Goal: Register for event/course

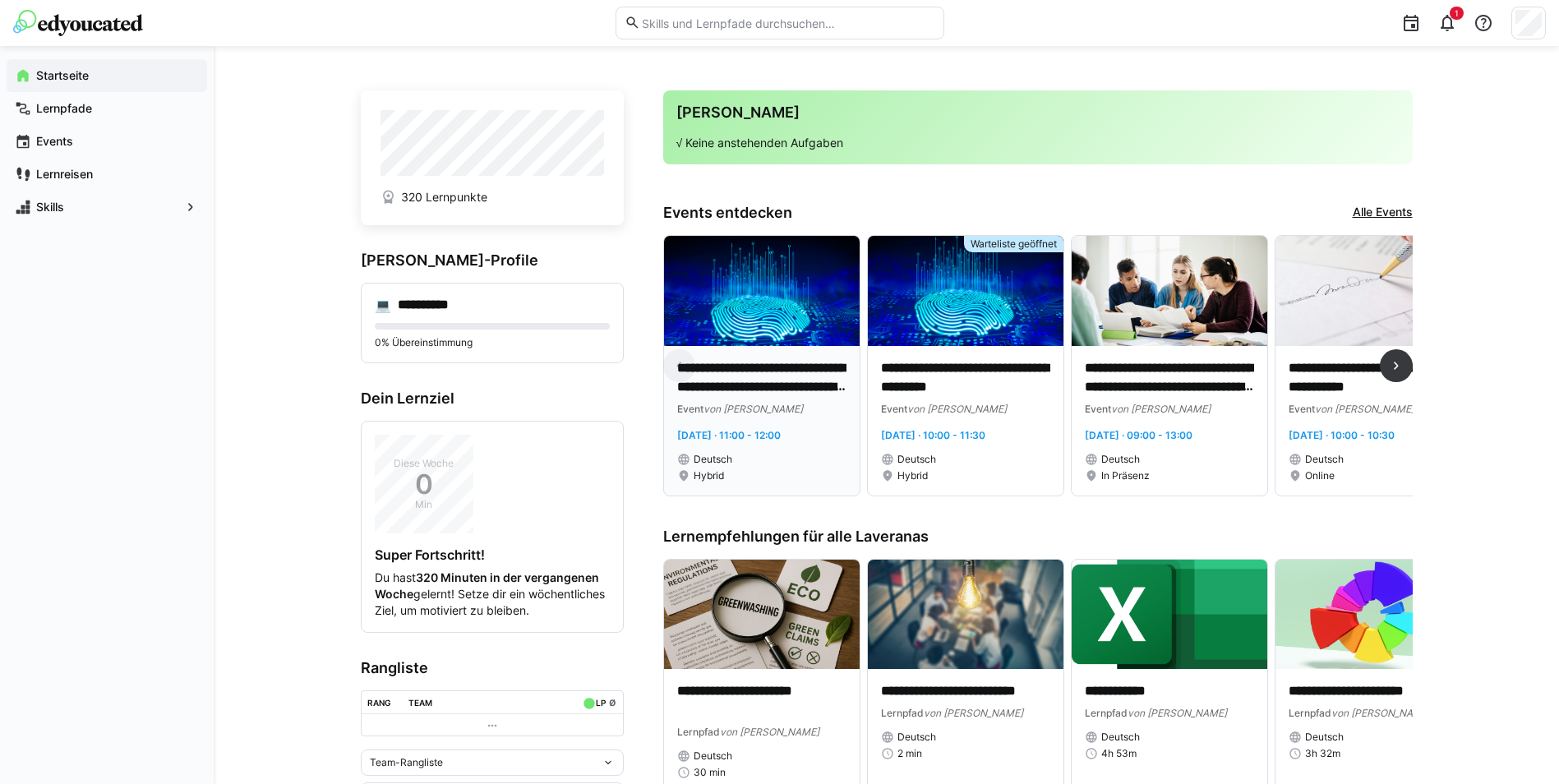
click at [789, 338] on img at bounding box center [761, 291] width 195 height 110
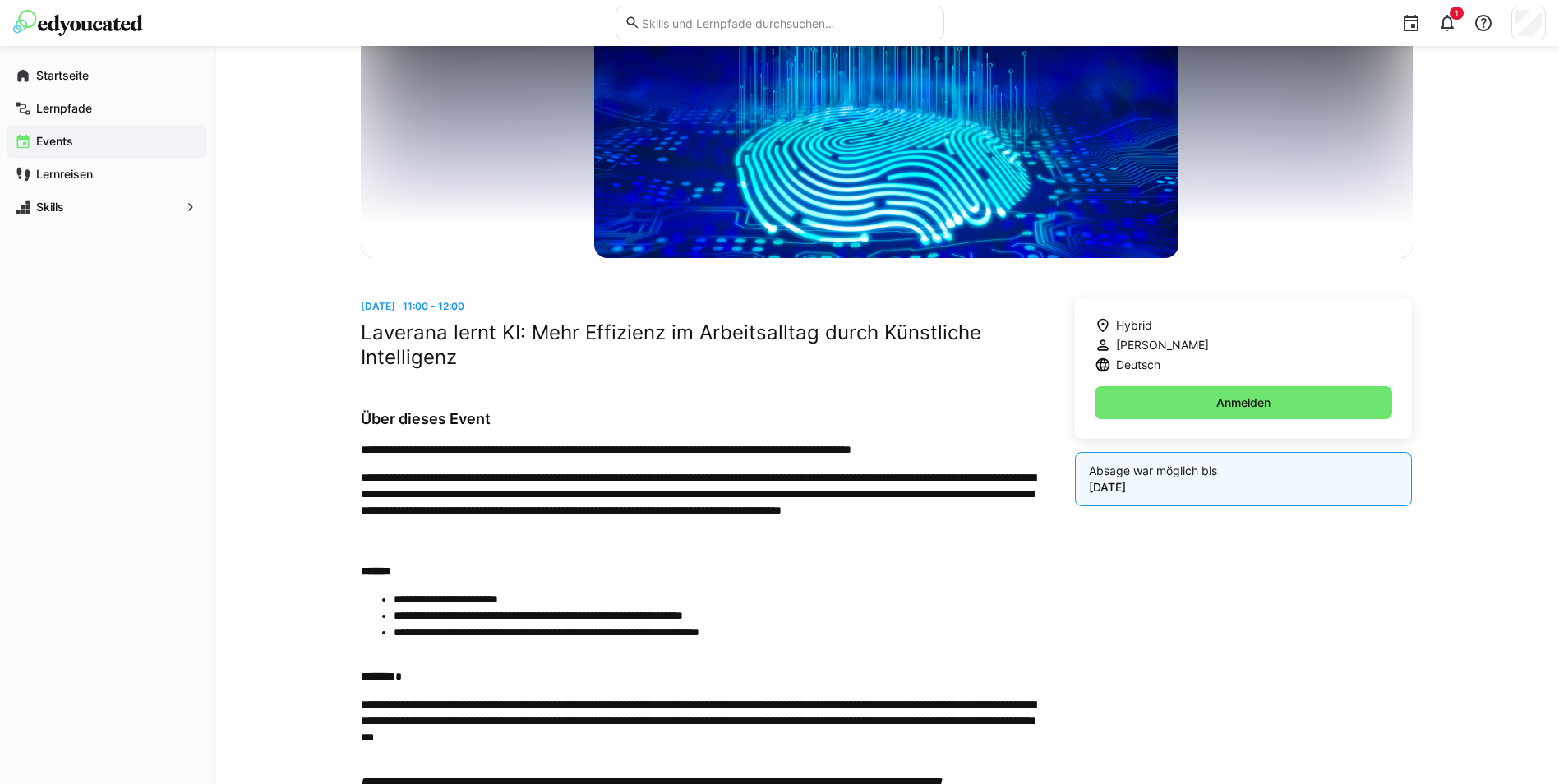
scroll to position [161, 0]
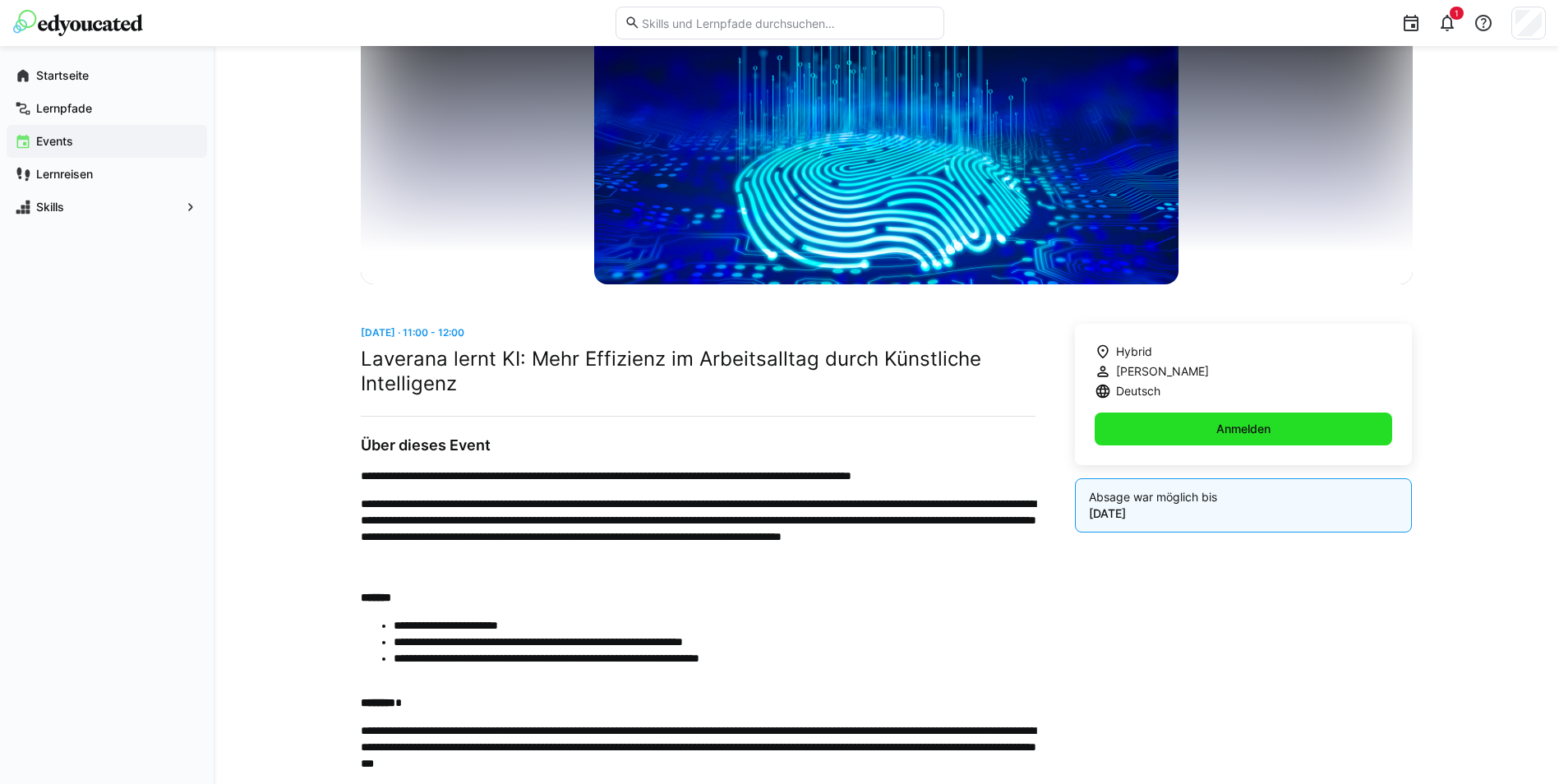
click at [1218, 426] on span "Anmelden" at bounding box center [1244, 428] width 59 height 16
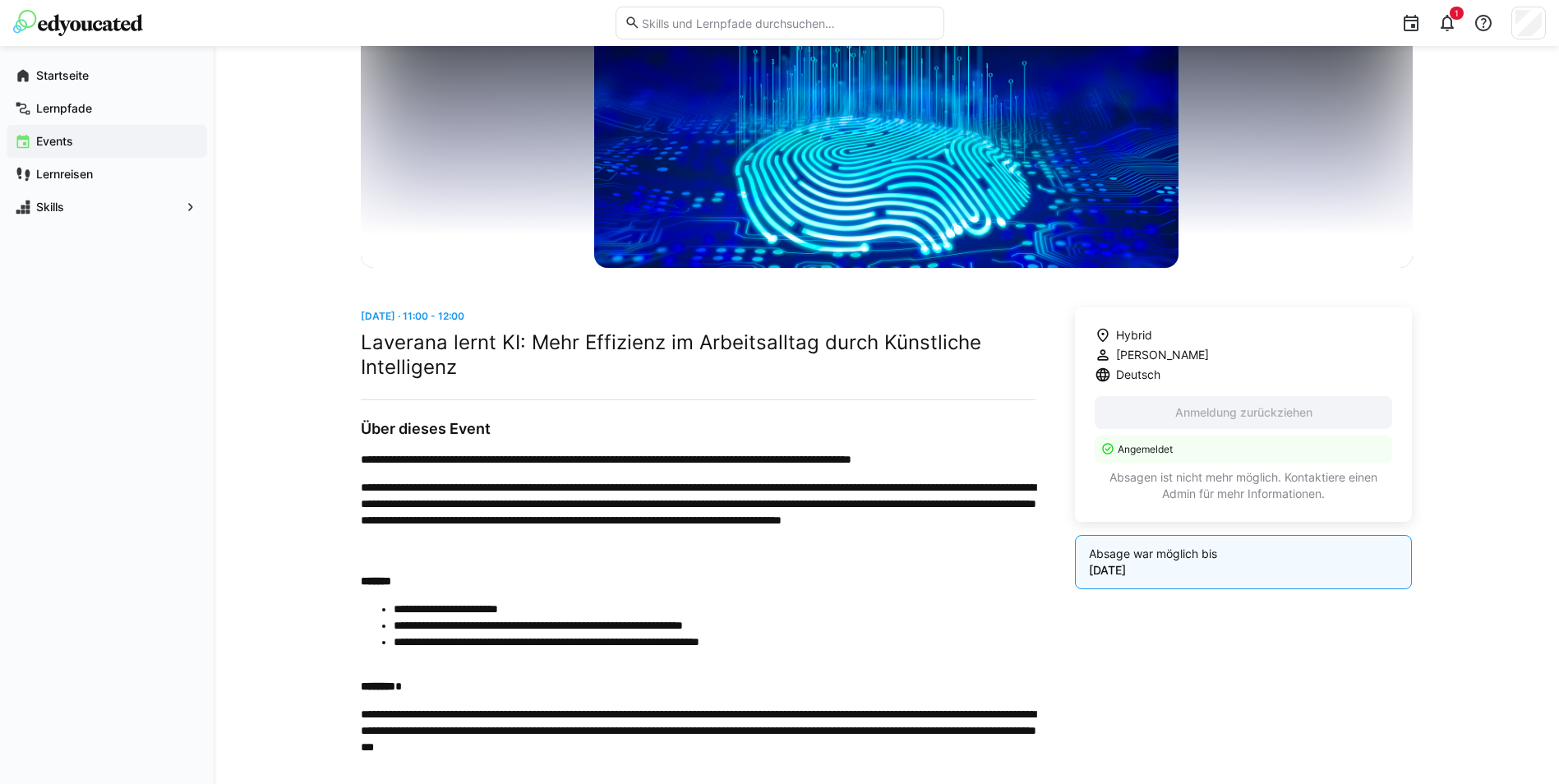
scroll to position [0, 0]
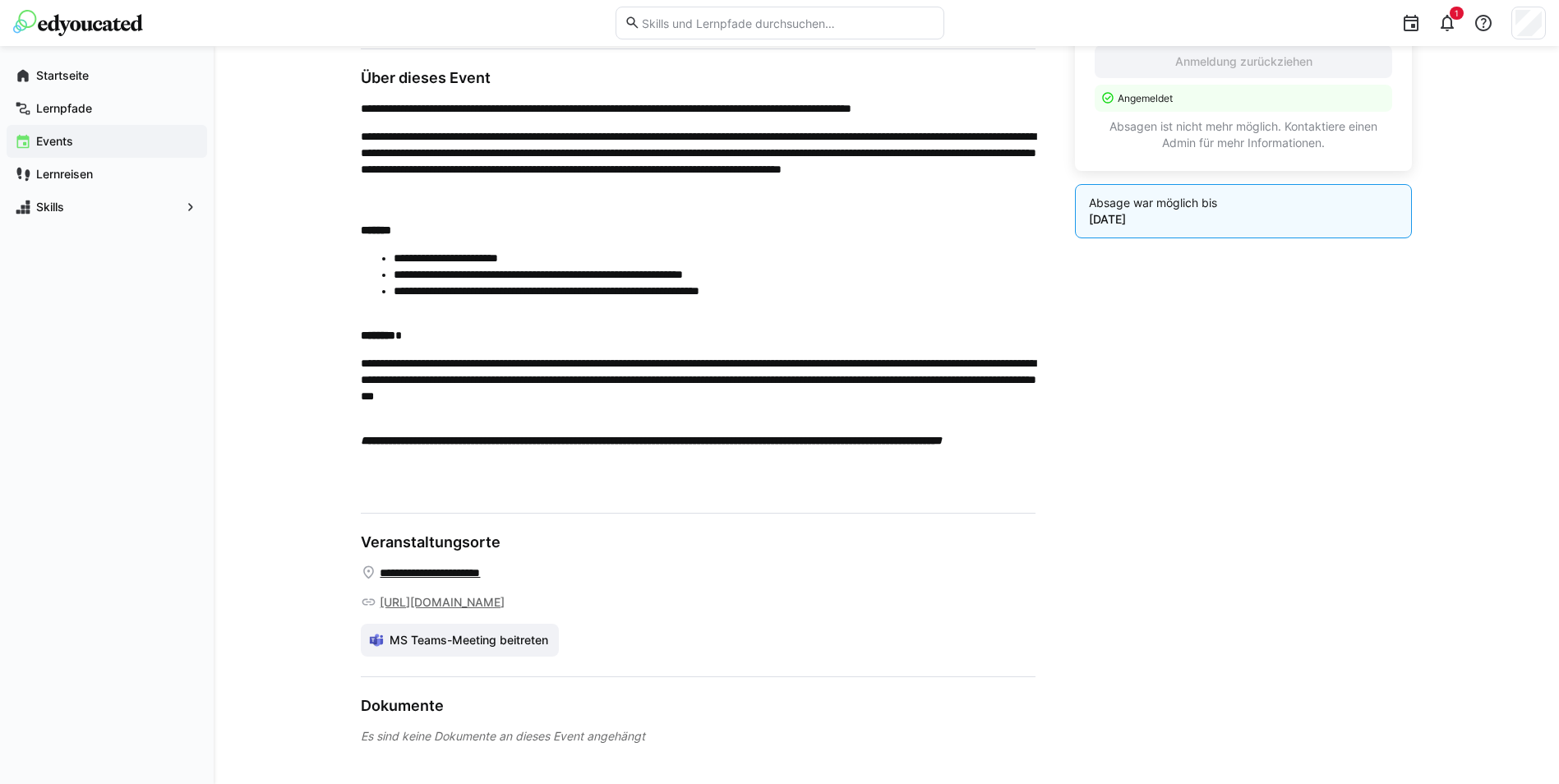
scroll to position [575, 0]
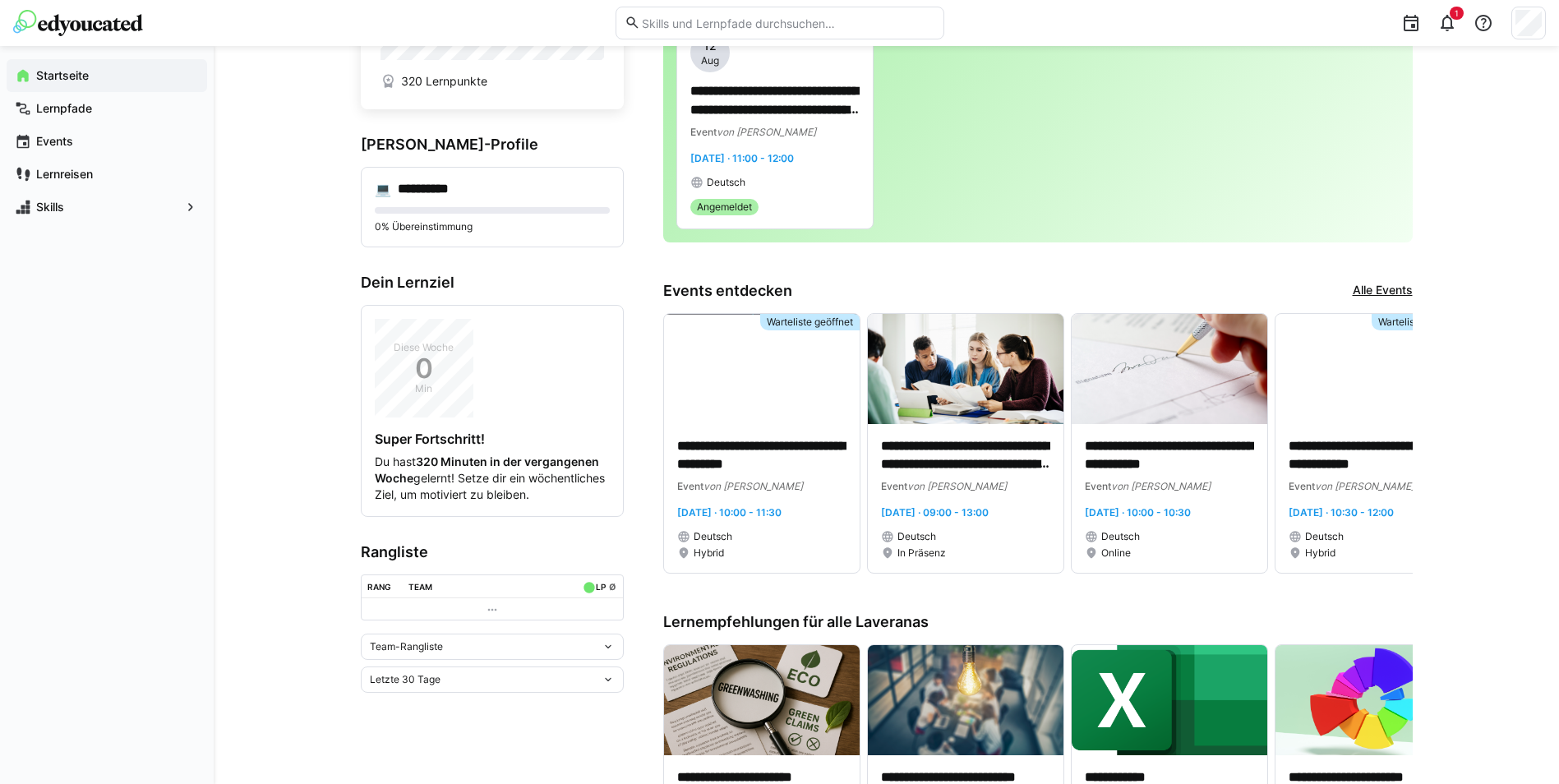
scroll to position [165, 0]
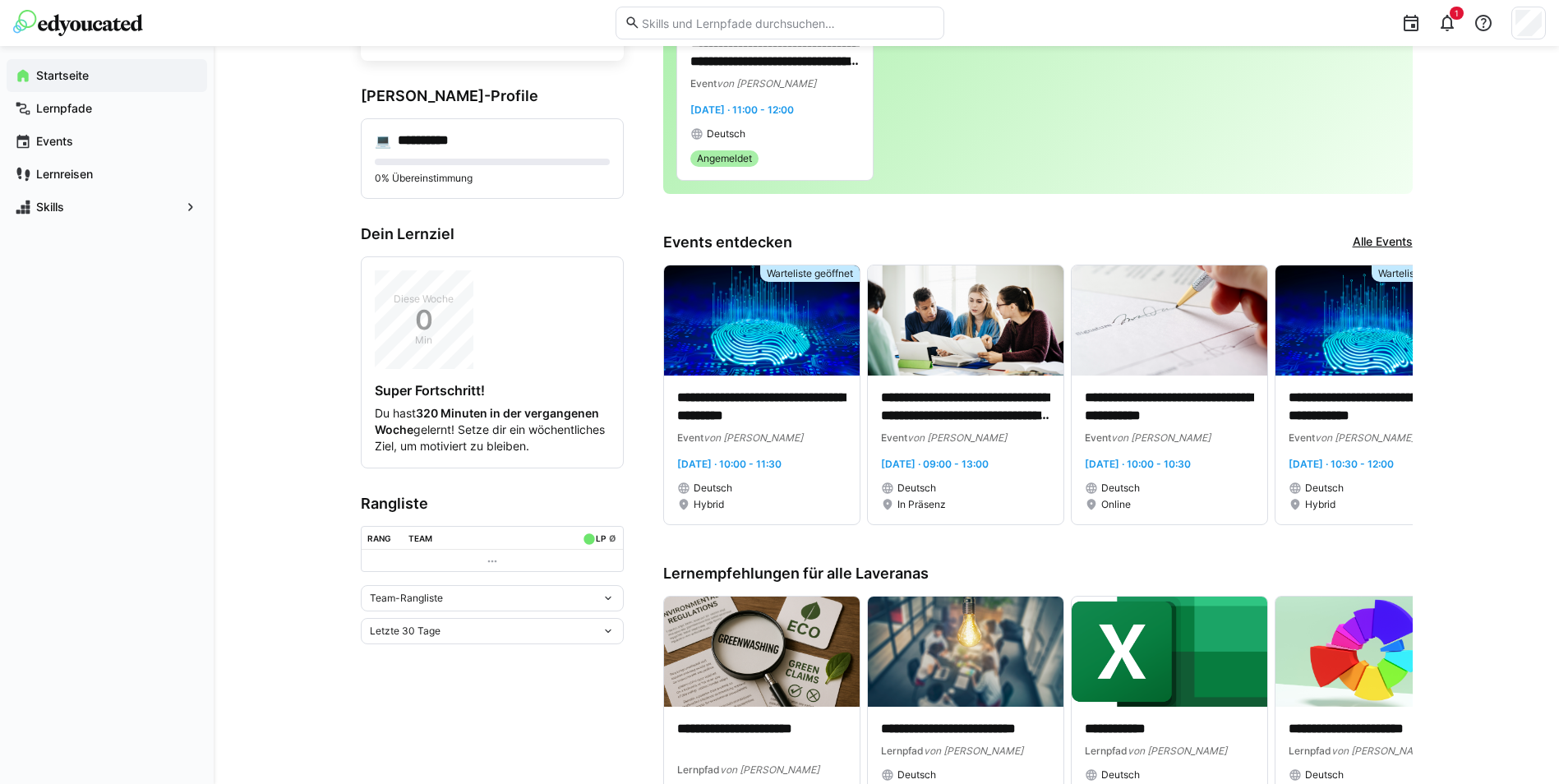
click at [498, 568] on eds-icon at bounding box center [492, 561] width 14 height 14
click at [381, 543] on div "Rang" at bounding box center [379, 537] width 23 height 10
click at [603, 605] on eds-icon at bounding box center [608, 598] width 14 height 14
click at [457, 646] on div "Team-Rangliste" at bounding box center [493, 649] width 243 height 14
click at [512, 638] on div "Letzte 30 Tage" at bounding box center [493, 630] width 263 height 26
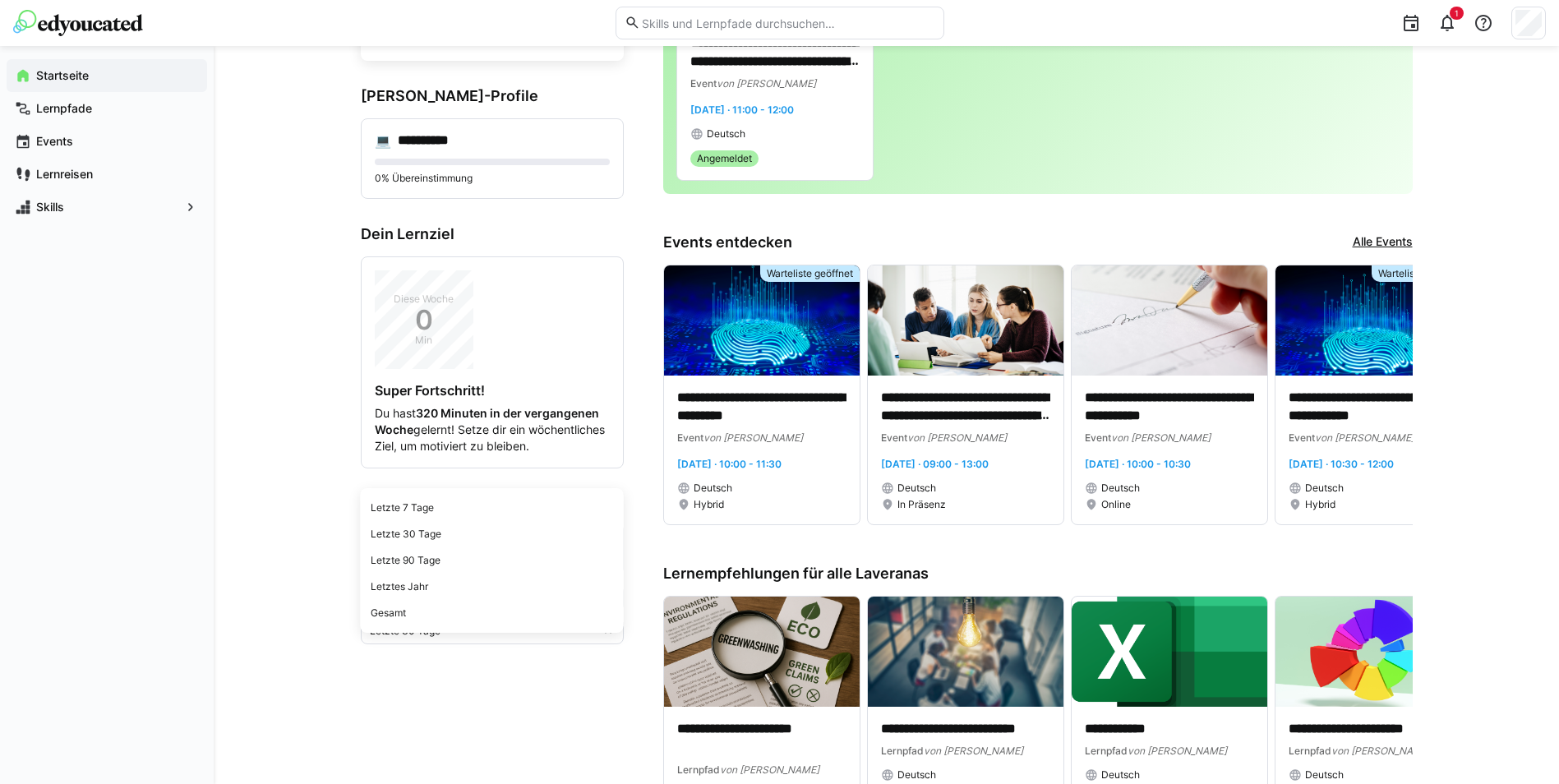
click at [526, 636] on div "Letzte 30 Tage" at bounding box center [485, 631] width 231 height 12
click at [551, 636] on div "Letzte 30 Tage" at bounding box center [485, 631] width 231 height 12
click at [446, 636] on div "Letzte 30 Tage Letzte 7 Tage Letzte 30 Tage Letzte 90 Tage Letztes Jahr Gesamt" at bounding box center [493, 630] width 263 height 26
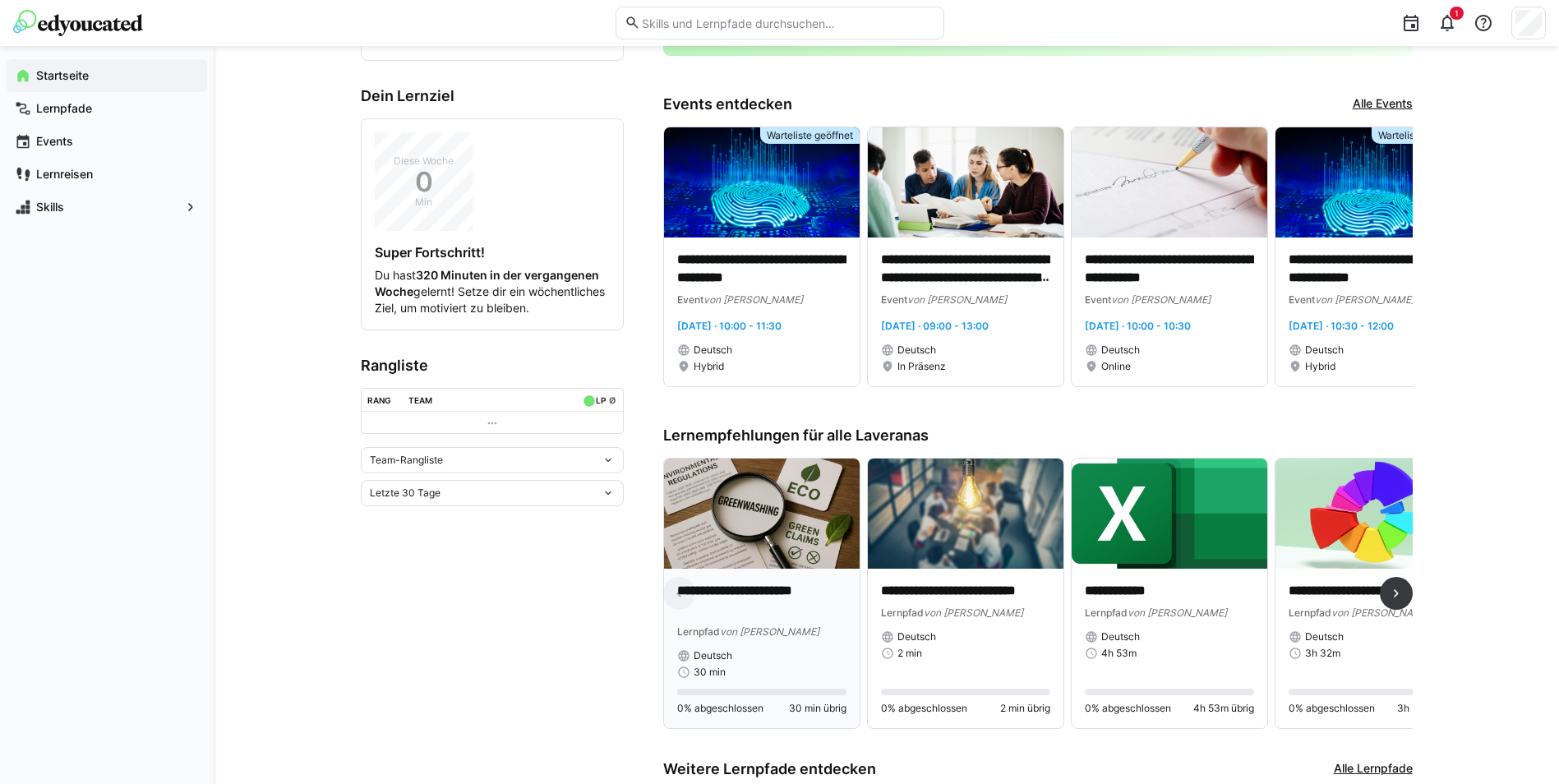
scroll to position [329, 0]
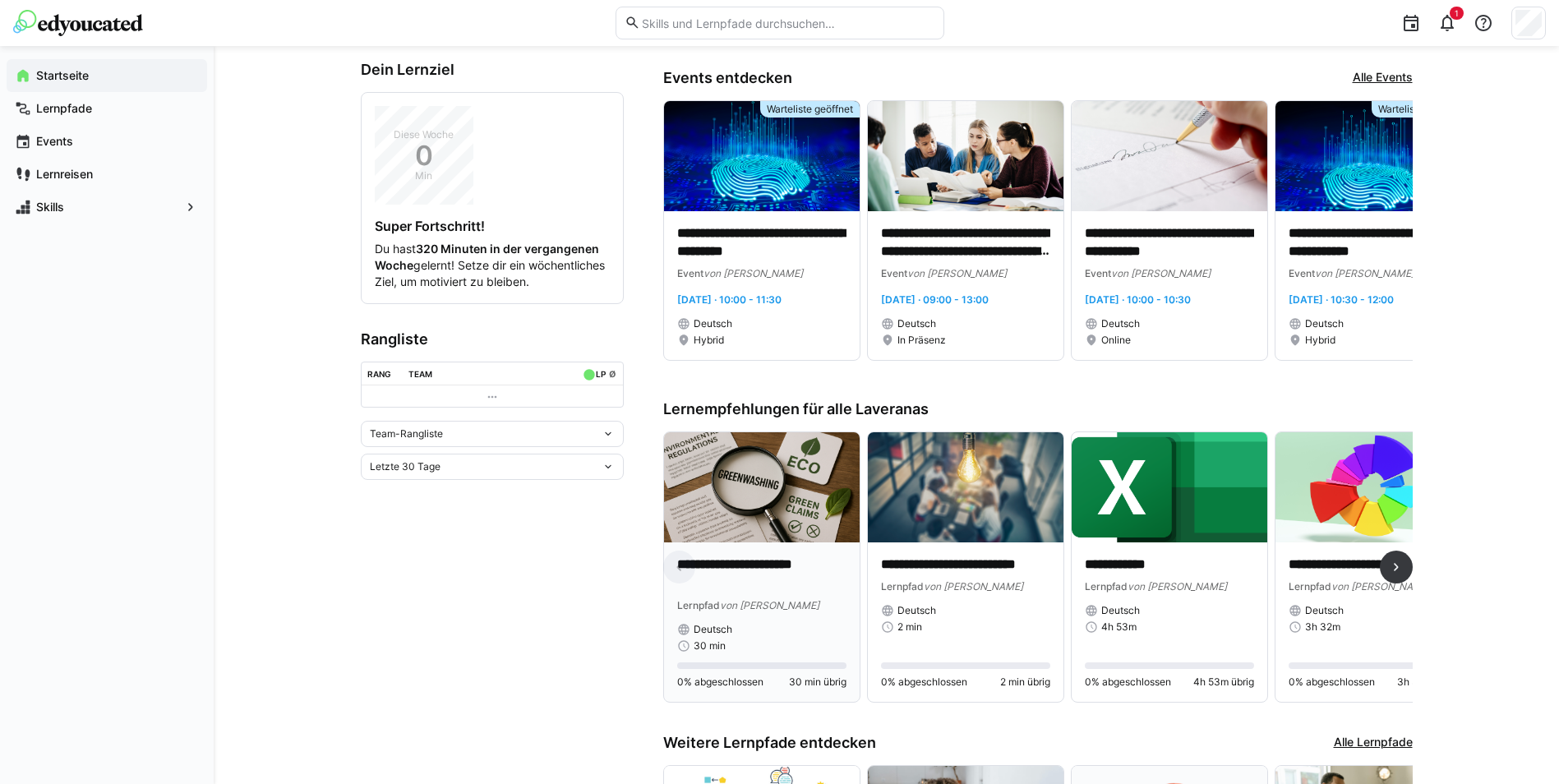
click at [795, 491] on img at bounding box center [761, 487] width 195 height 110
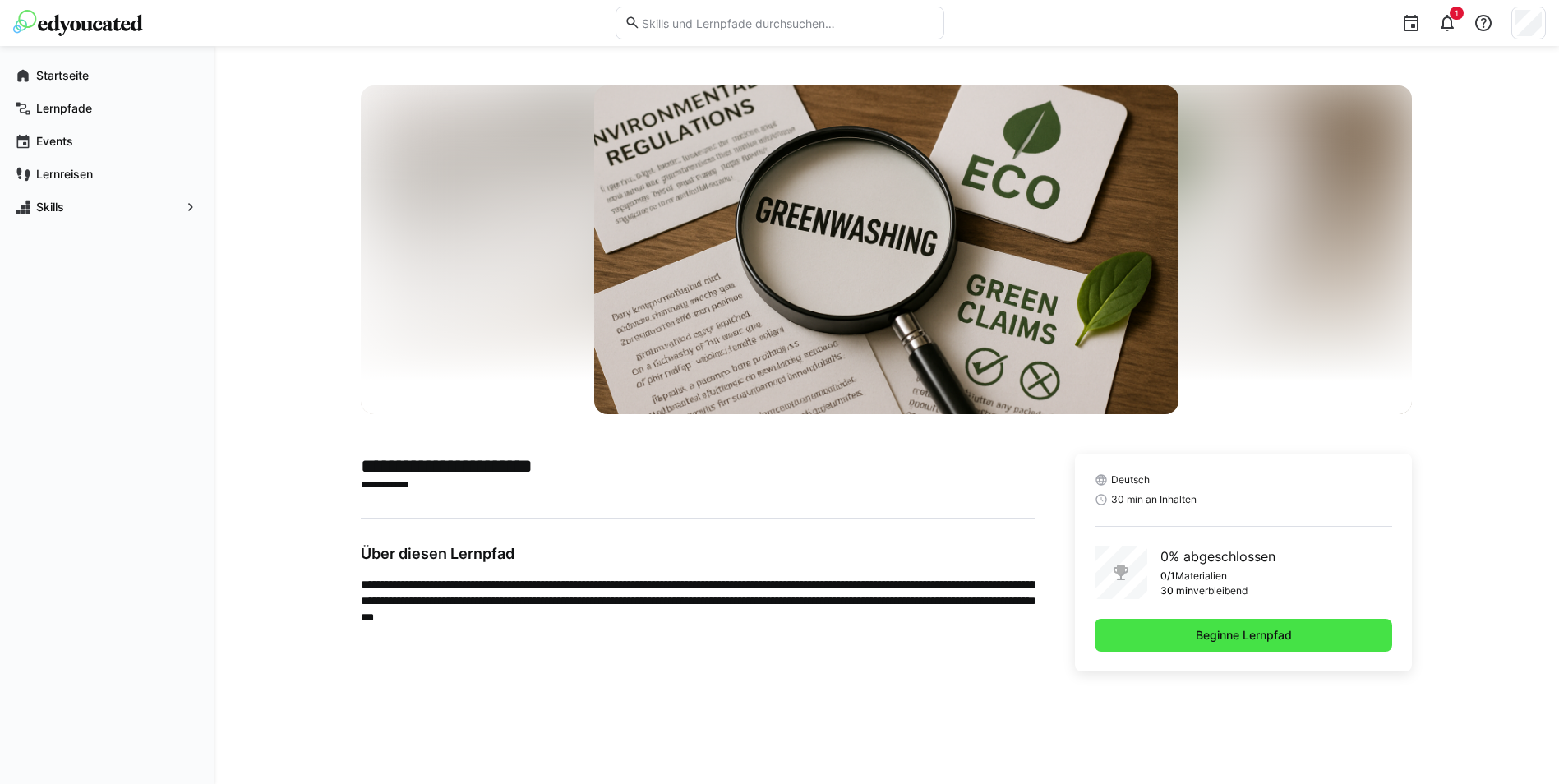
click at [1150, 635] on span "Beginne Lernpfad" at bounding box center [1244, 635] width 298 height 33
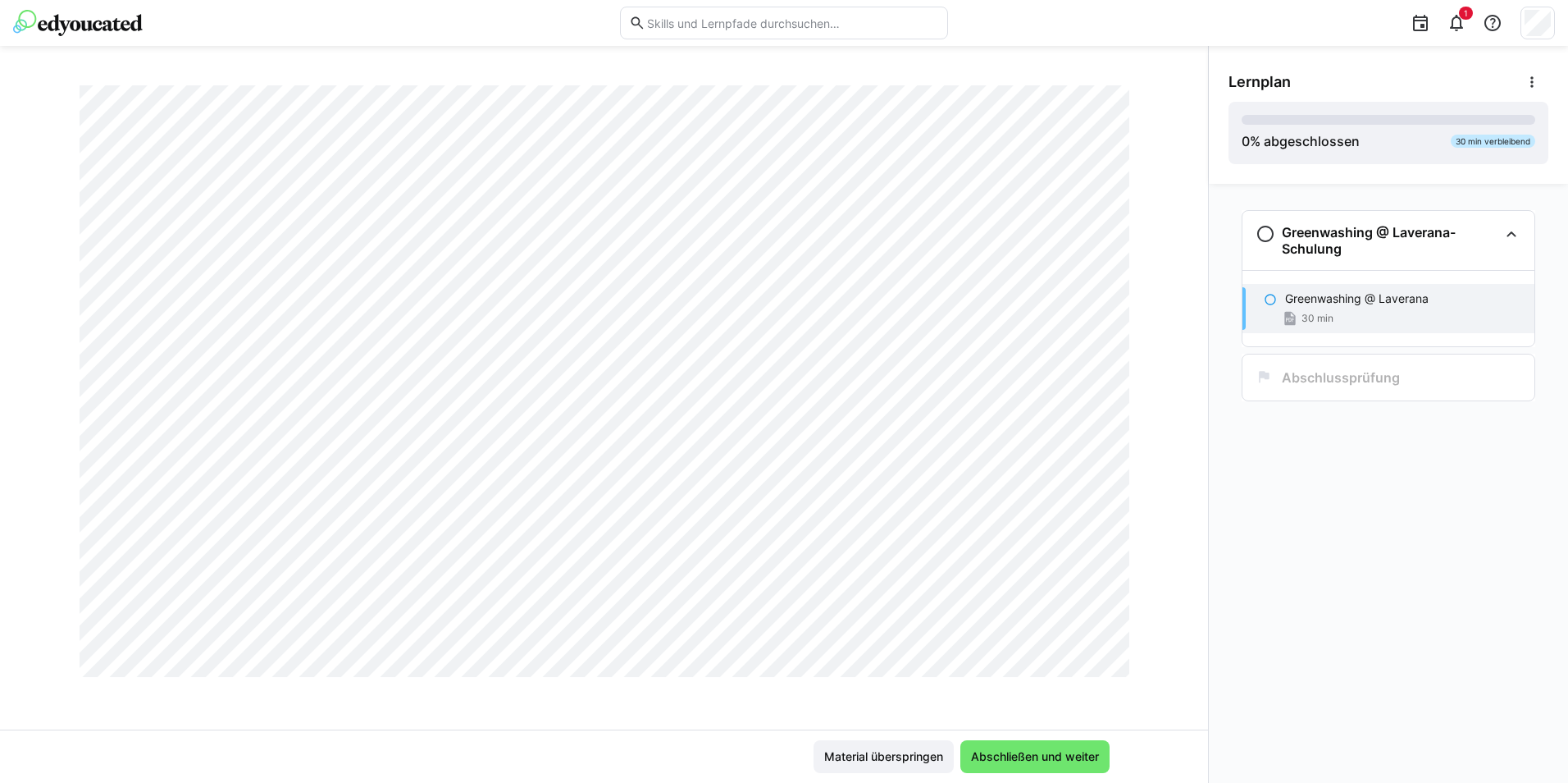
scroll to position [12717, 0]
